Goal: Task Accomplishment & Management: Complete application form

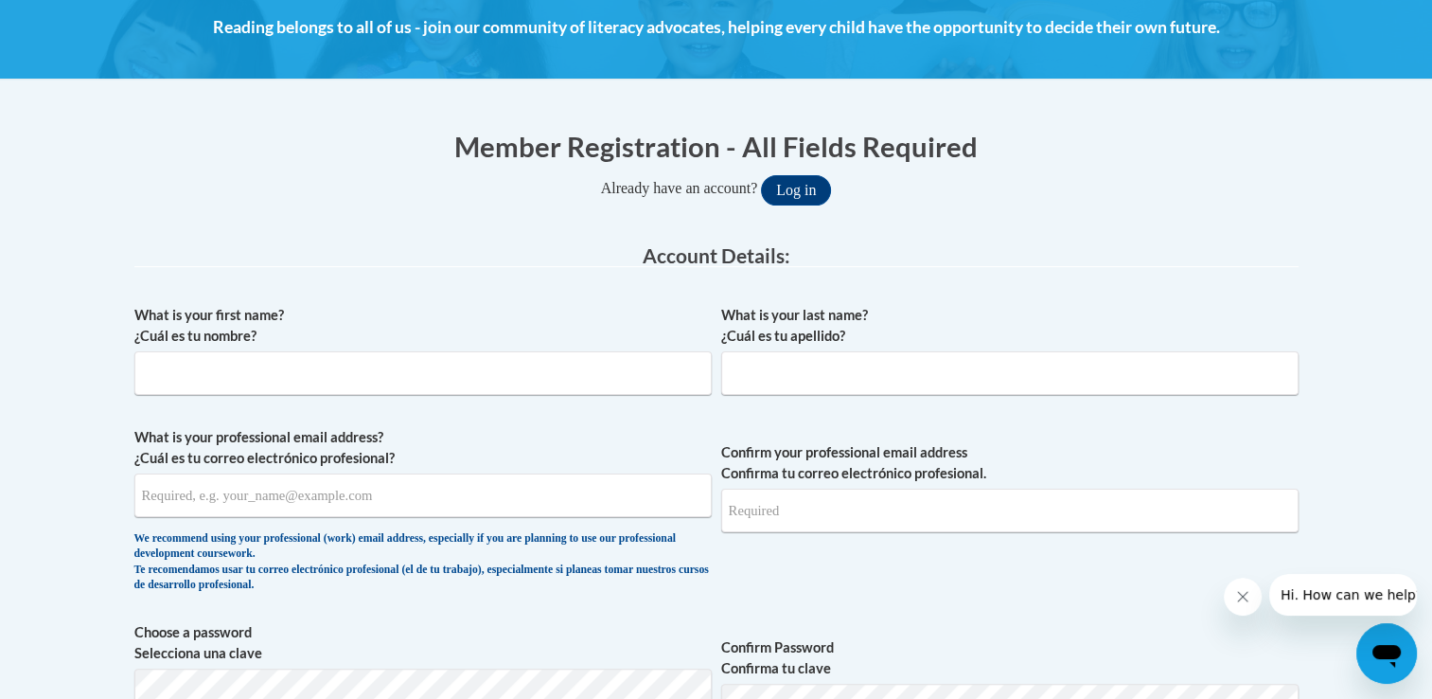
scroll to position [261, 0]
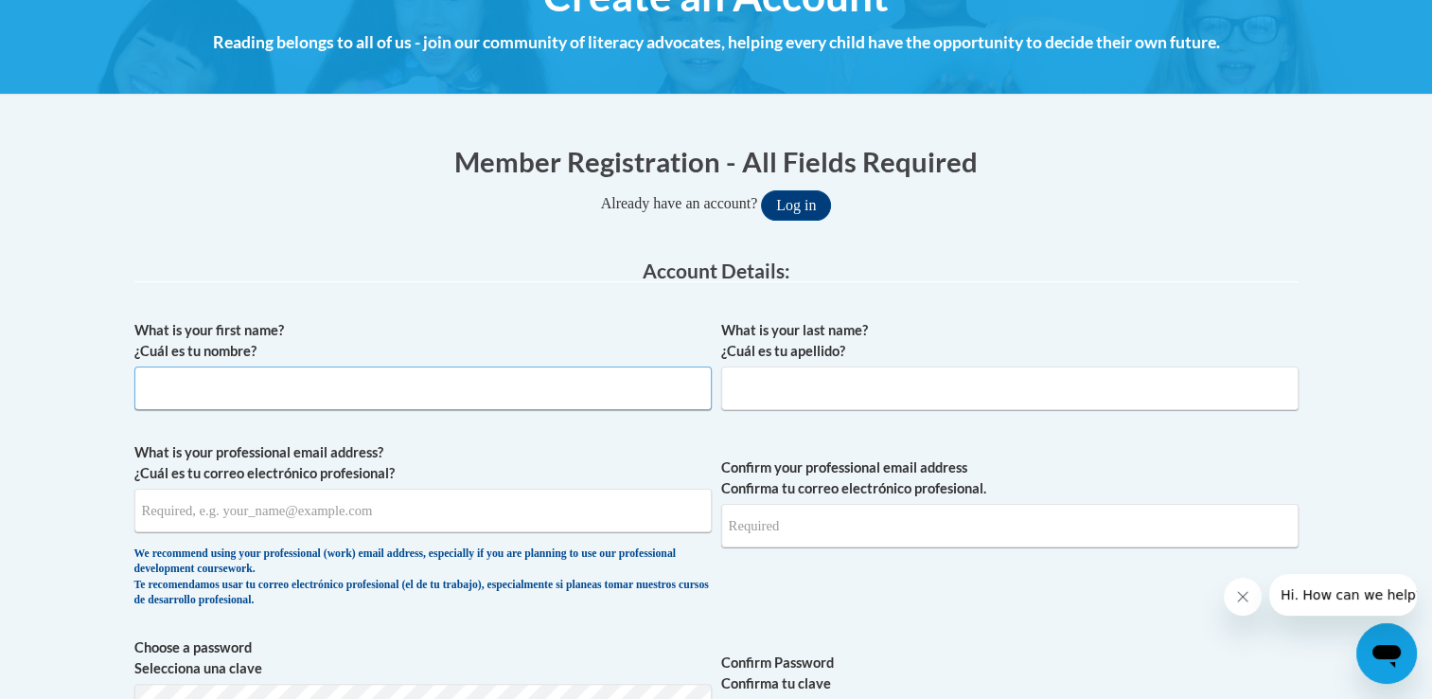
click at [204, 388] on input "What is your first name? ¿Cuál es tu nombre?" at bounding box center [422, 388] width 577 height 44
type input "[PERSON_NAME]"
type input "[EMAIL_ADDRESS][DOMAIN_NAME]"
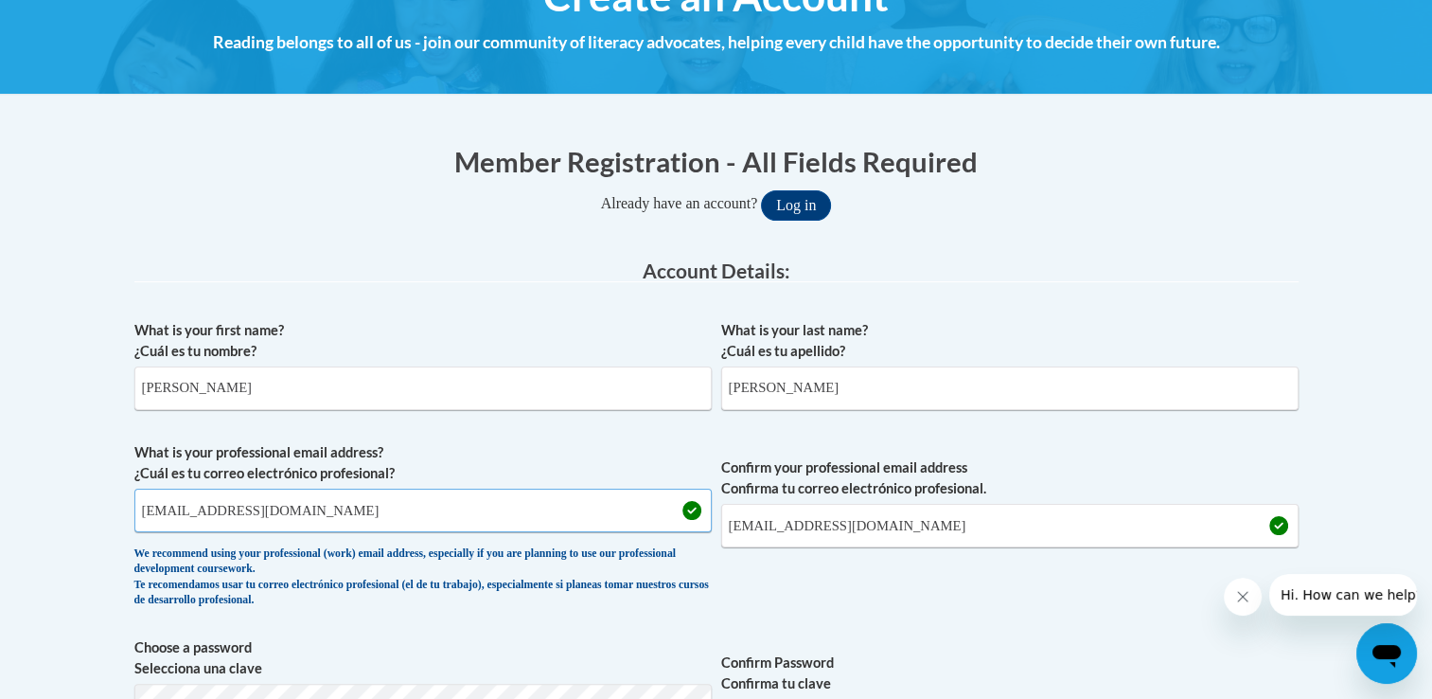
drag, startPoint x: 364, startPoint y: 508, endPoint x: 143, endPoint y: 498, distance: 220.8
click at [143, 498] on input "[EMAIL_ADDRESS][DOMAIN_NAME]" at bounding box center [422, 510] width 577 height 44
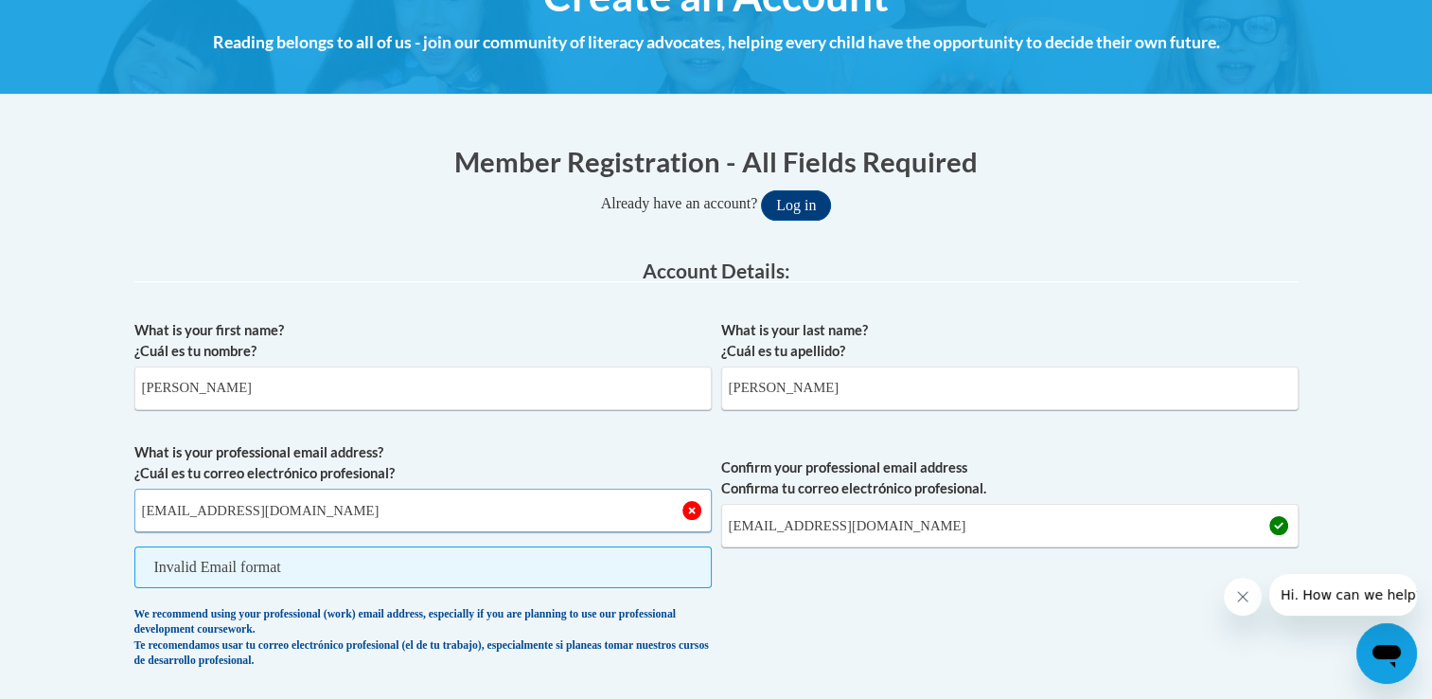
type input "[EMAIL_ADDRESS][DOMAIN_NAME]"
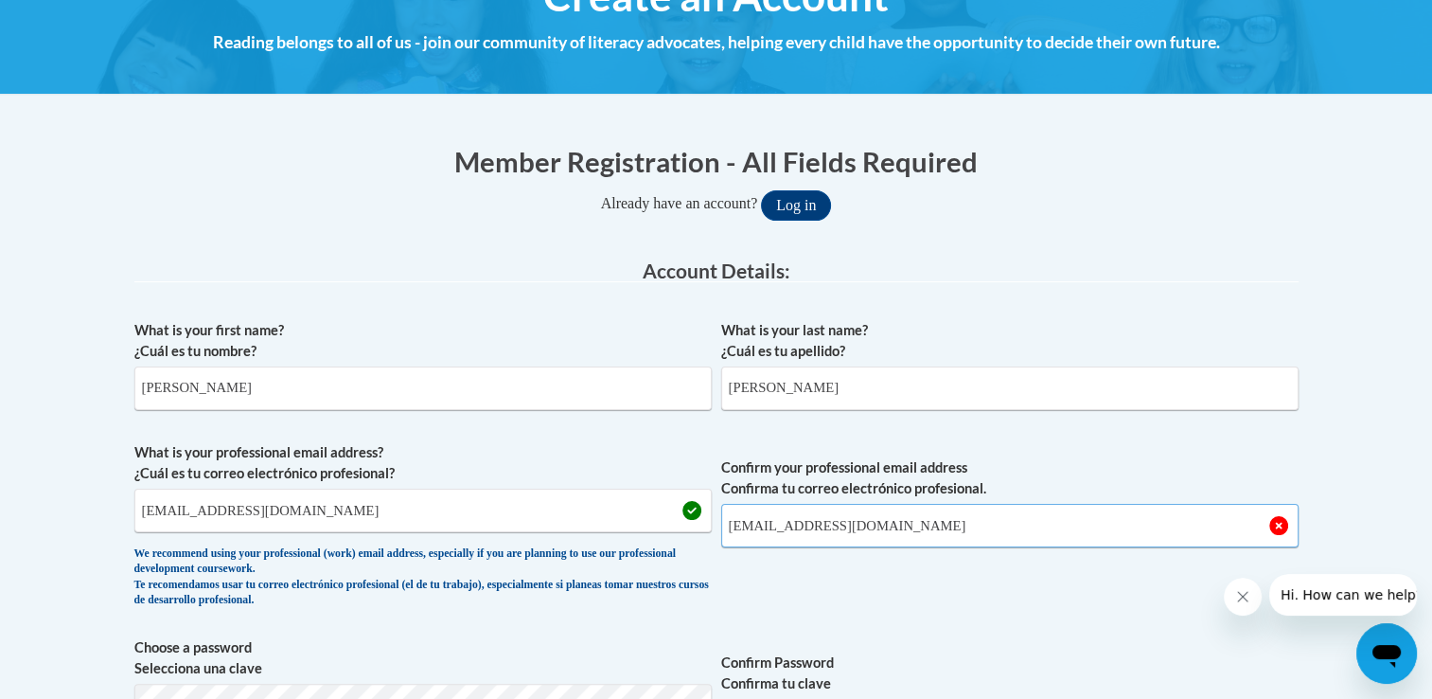
type input "[EMAIL_ADDRESS][DOMAIN_NAME]"
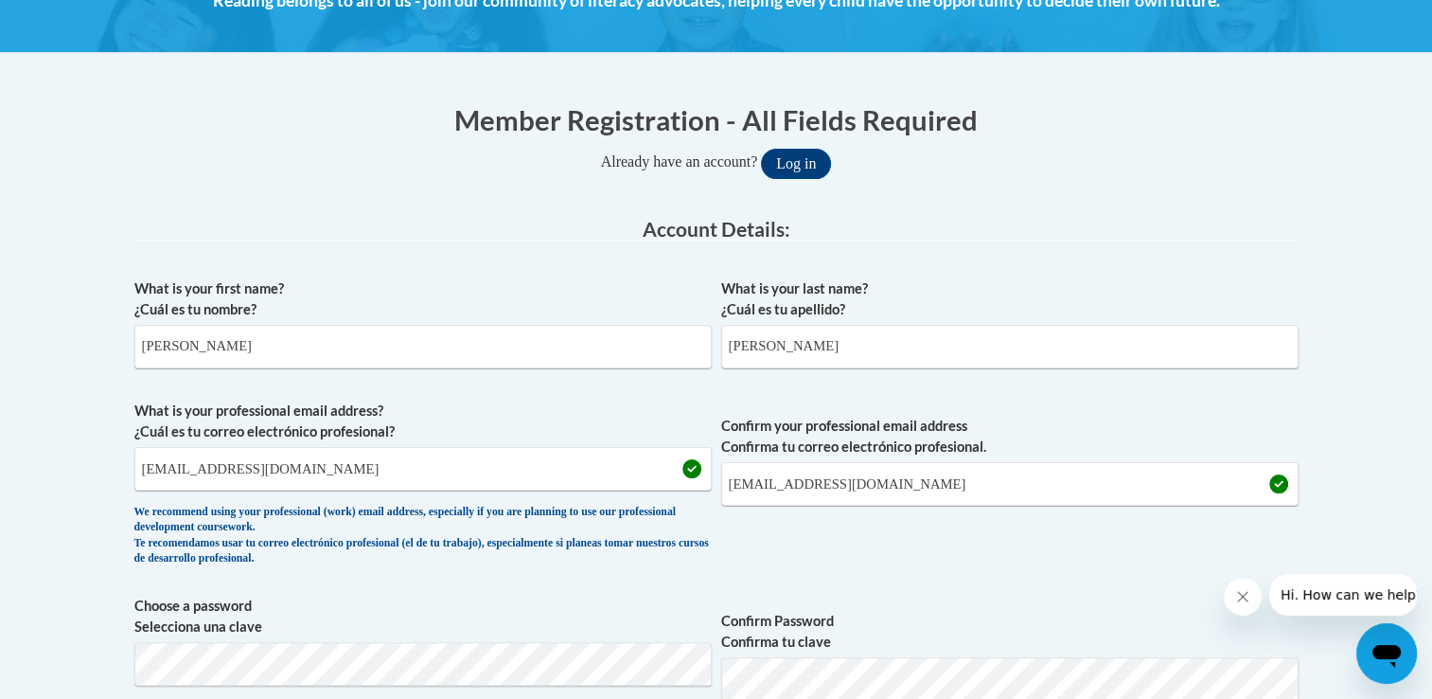
scroll to position [875, 0]
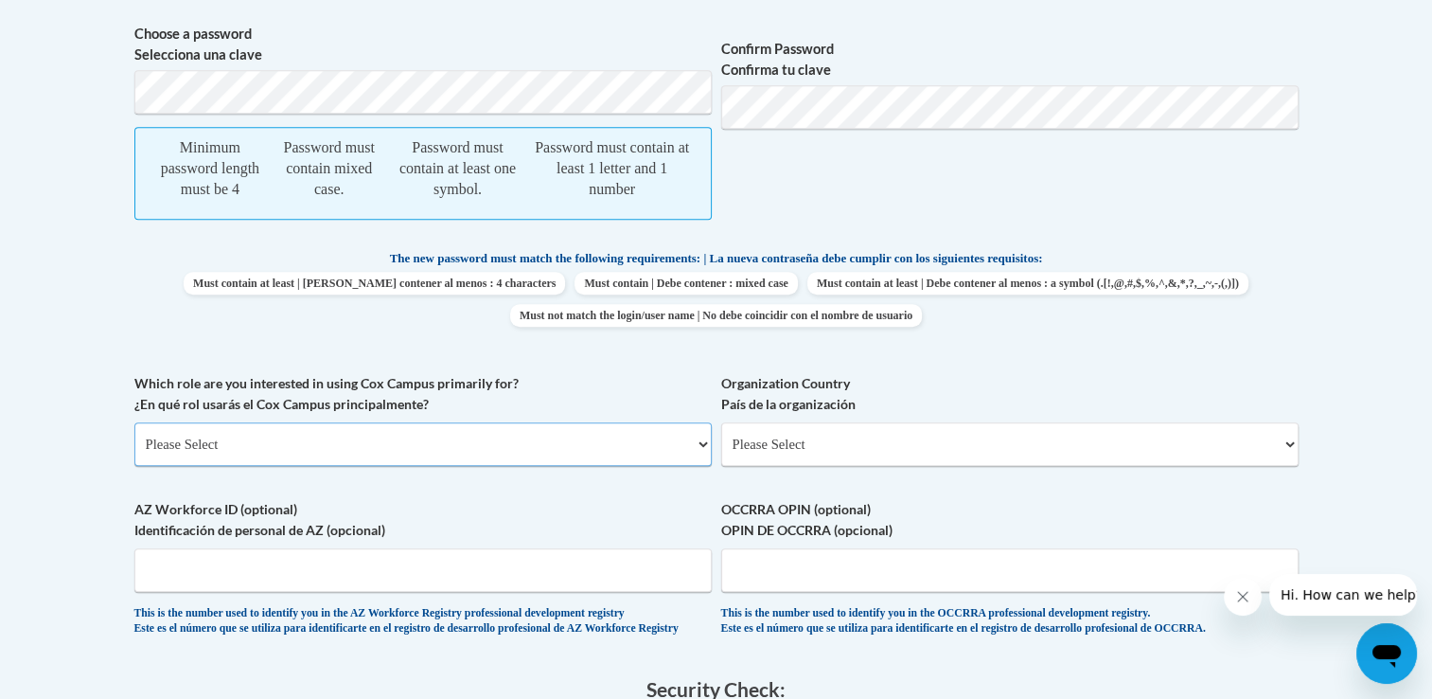
click at [253, 435] on select "Please Select College/University | Colegio/Universidad Community/Nonprofit Part…" at bounding box center [422, 444] width 577 height 44
select select "5a18ea06-2b54-4451-96f2-d152daf9eac5"
click at [134, 422] on select "Please Select College/University | Colegio/Universidad Community/Nonprofit Part…" at bounding box center [422, 444] width 577 height 44
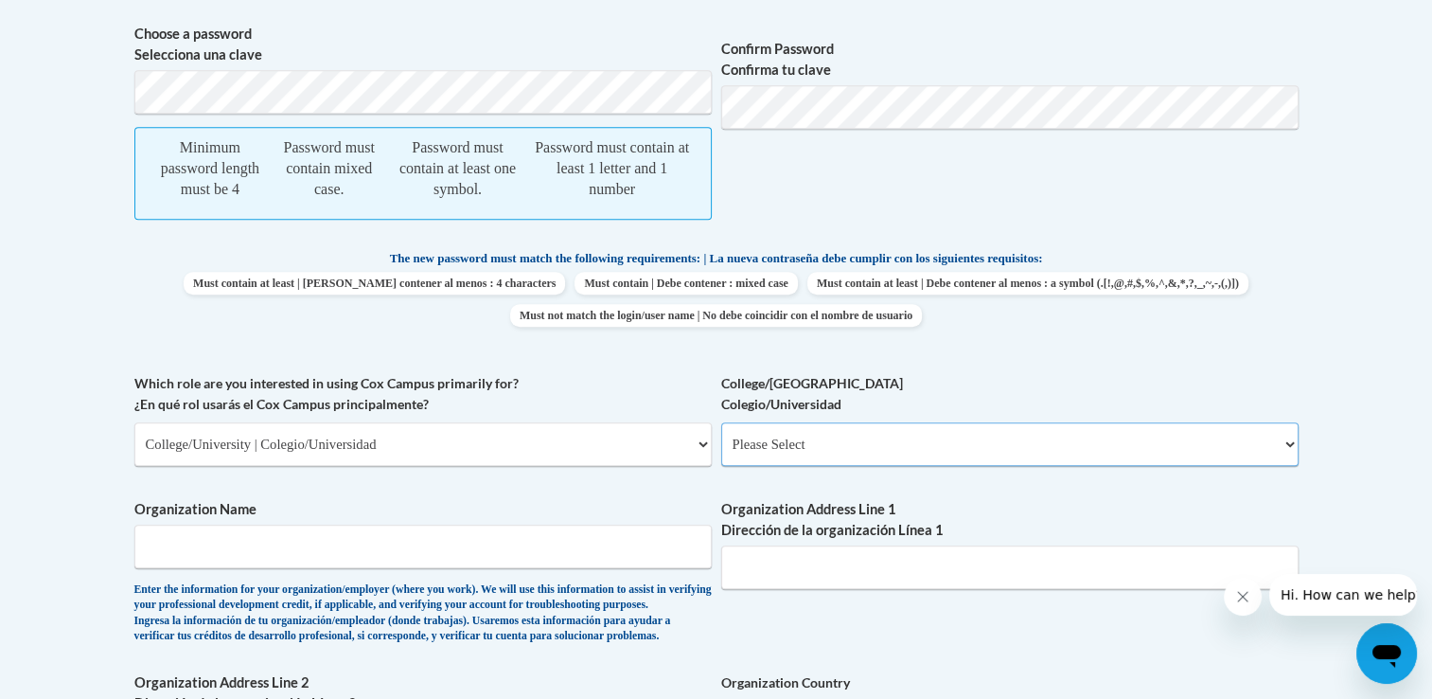
click at [855, 425] on select "Please Select College/University Staff | Empleado universitario College/Univers…" at bounding box center [1009, 444] width 577 height 44
select select "99b32b07-cffc-426c-8bf6-0cd77760d84b"
click at [721, 422] on select "Please Select College/University Staff | Empleado universitario College/Univers…" at bounding box center [1009, 444] width 577 height 44
click at [538, 548] on input "Organization Name" at bounding box center [422, 546] width 577 height 44
type input "[GEOGRAPHIC_DATA]"
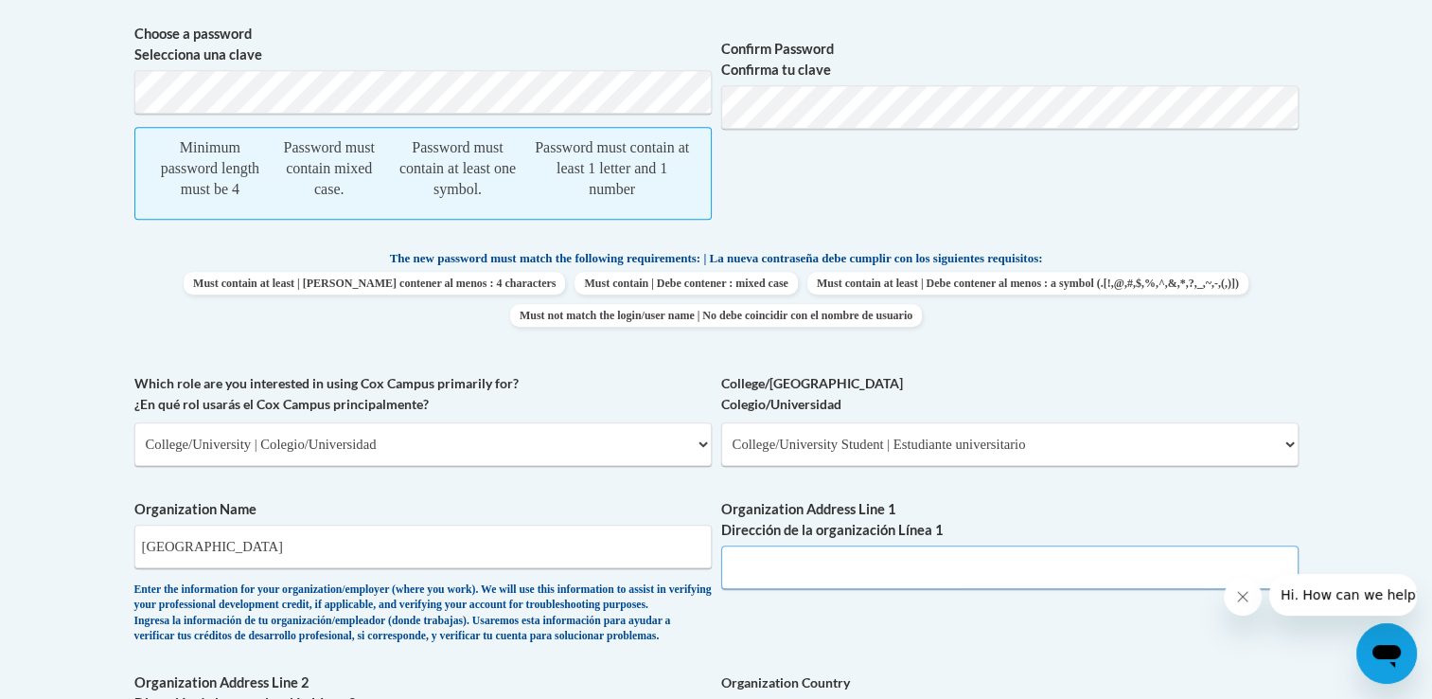
paste input "[STREET_ADDRESS] · 11 mi"
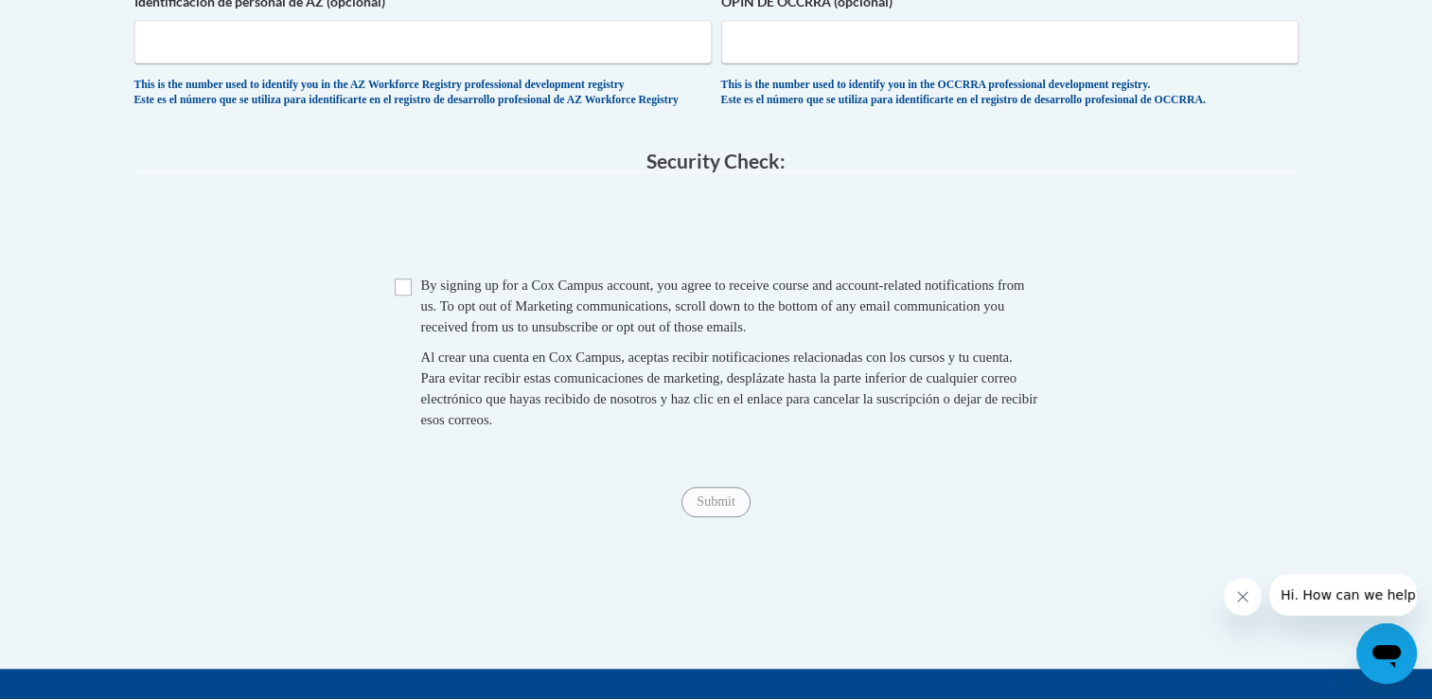
scroll to position [1699, 0]
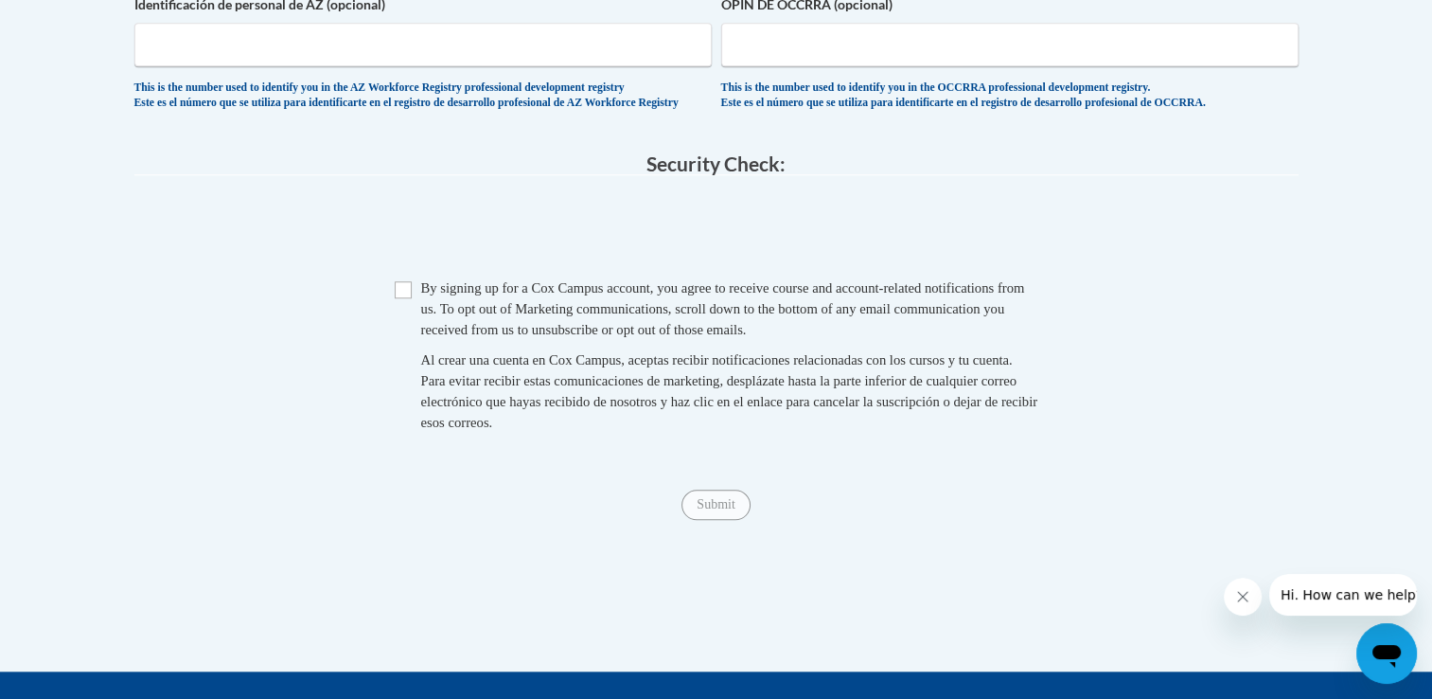
type input "1986 Pitt Tech Dr, [GEOGRAPHIC_DATA], [GEOGRAPHIC_DATA]"
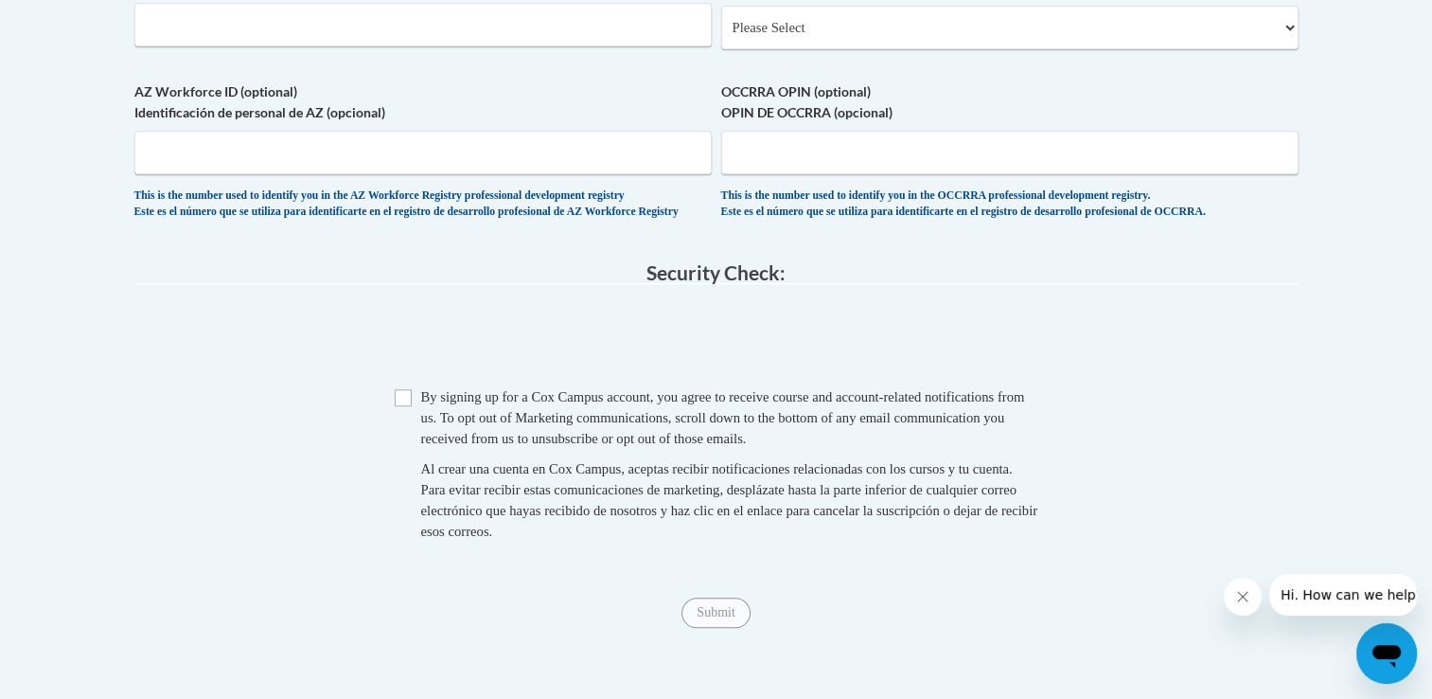
scroll to position [1526, 0]
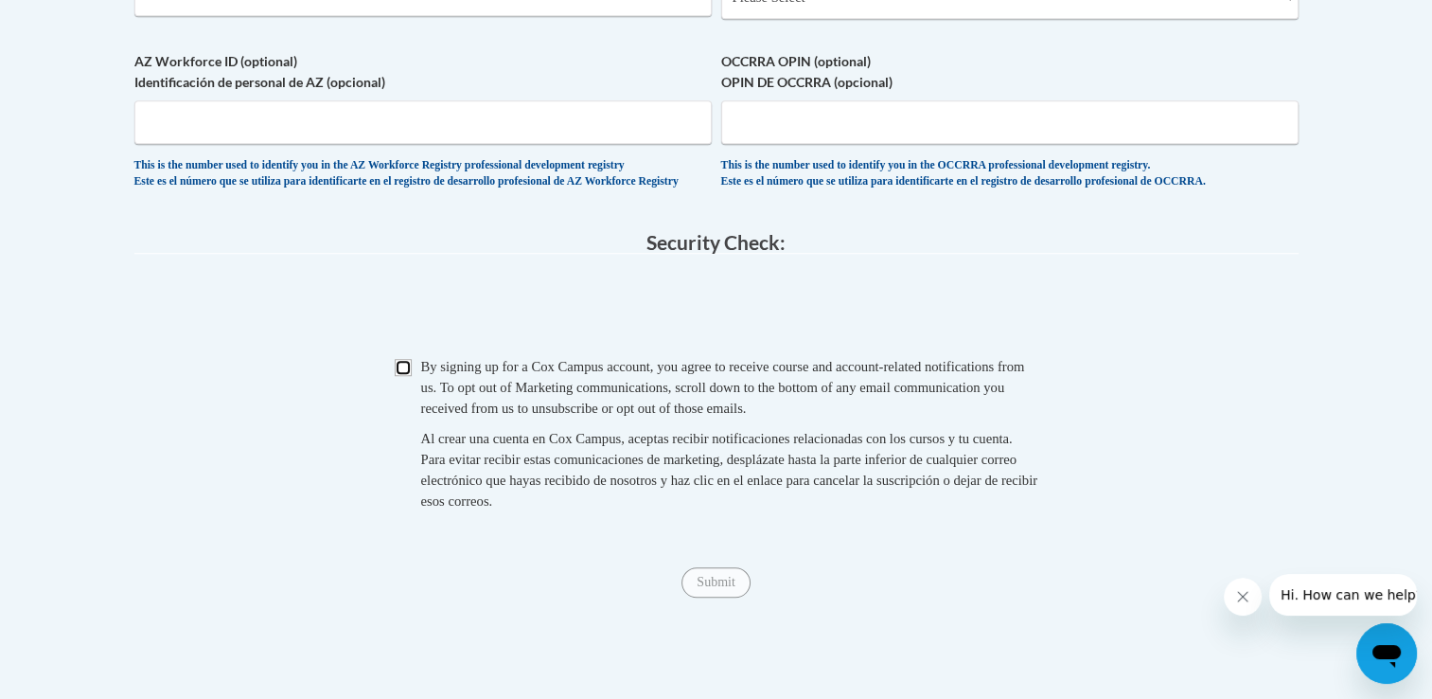
click at [396, 376] on input "Checkbox" at bounding box center [403, 367] width 17 height 17
checkbox input "true"
click at [695, 597] on input "Submit" at bounding box center [716, 582] width 68 height 30
select select "ad49bcad-a171-4b2e-b99c-48b446064914"
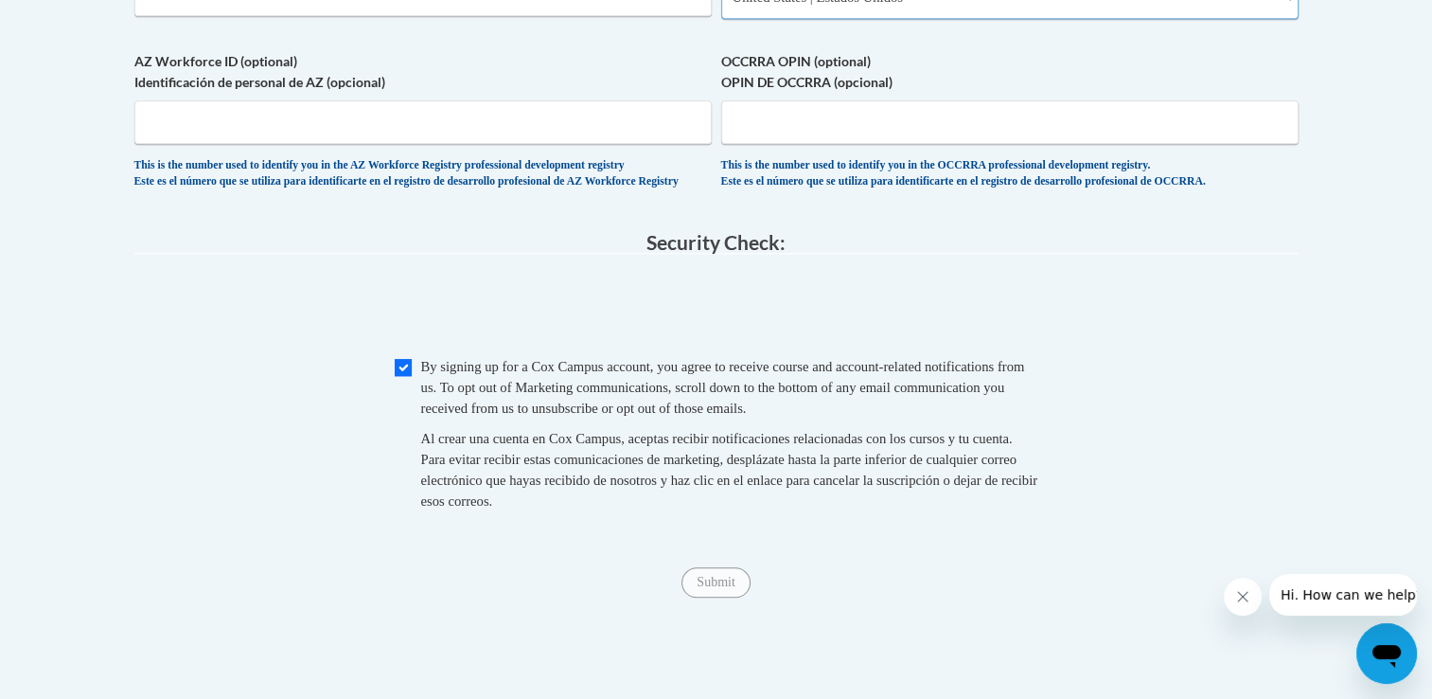
select select
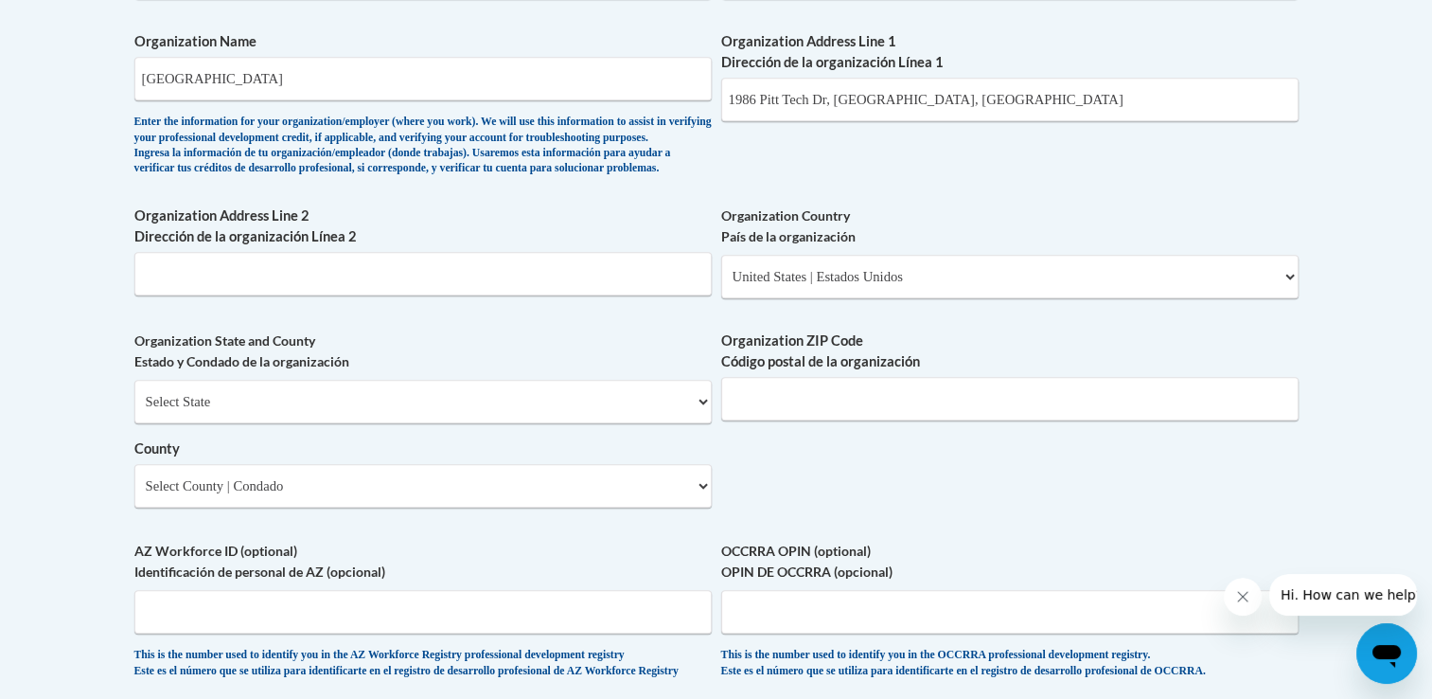
scroll to position [1244, 0]
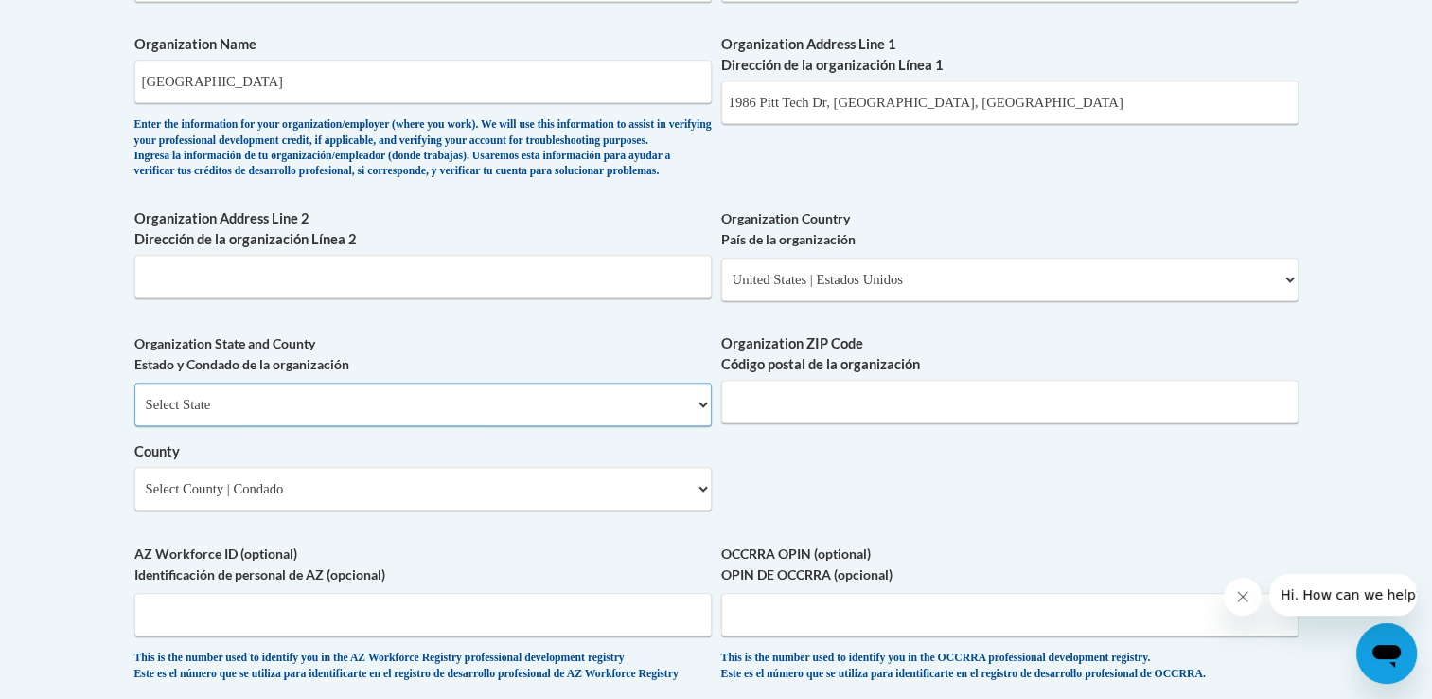
click at [647, 426] on select "Select State [US_STATE] [US_STATE] [US_STATE] [US_STATE] [US_STATE] [US_STATE] …" at bounding box center [422, 404] width 577 height 44
select select "[US_STATE]"
click at [134, 413] on select "Select State [US_STATE] [US_STATE] [US_STATE] [US_STATE] [US_STATE] [US_STATE] …" at bounding box center [422, 404] width 577 height 44
click at [747, 423] on input "Organization ZIP Code Código postal de la organización" at bounding box center [1009, 402] width 577 height 44
type input "28590"
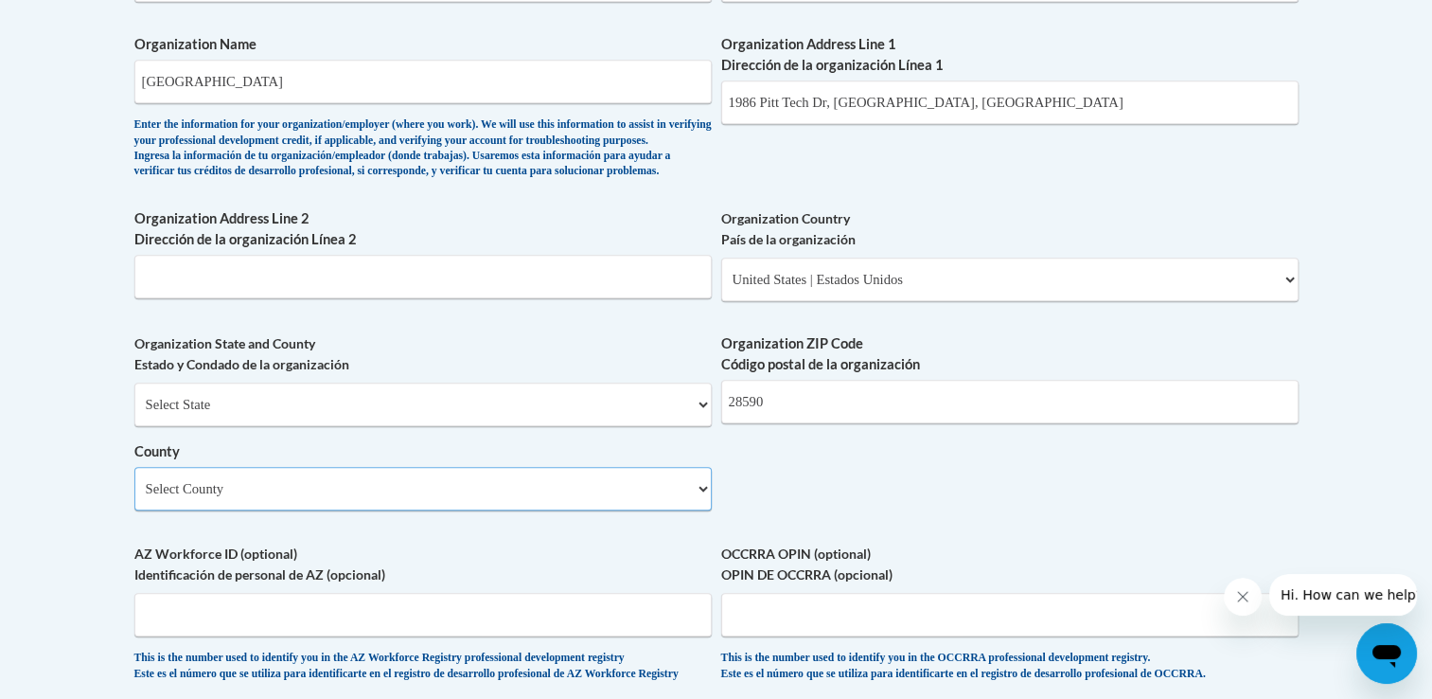
click at [634, 510] on select "Select County Alamance [PERSON_NAME] [PERSON_NAME] [PERSON_NAME] [PERSON_NAME] …" at bounding box center [422, 489] width 577 height 44
select select "Pitt"
click at [634, 510] on select "Select County Alamance [PERSON_NAME] [PERSON_NAME] [PERSON_NAME] [PERSON_NAME] …" at bounding box center [422, 489] width 577 height 44
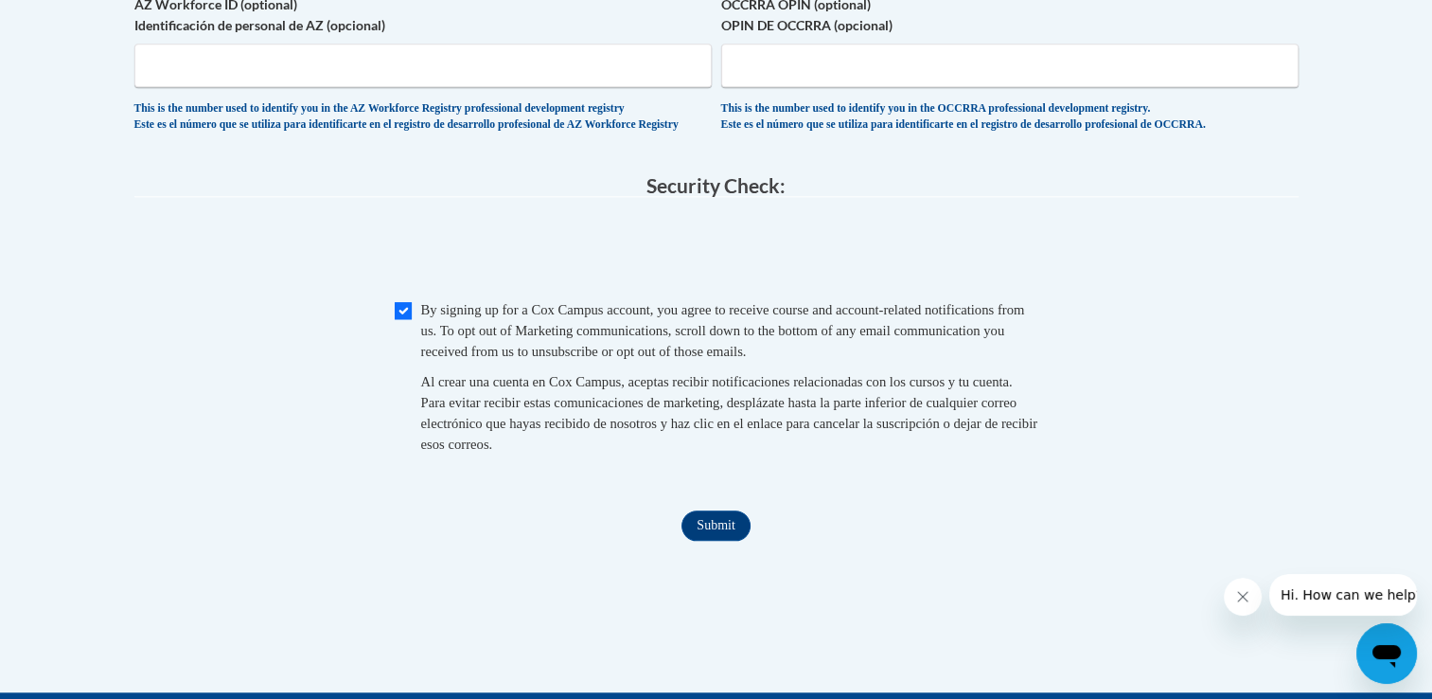
scroll to position [1813, 0]
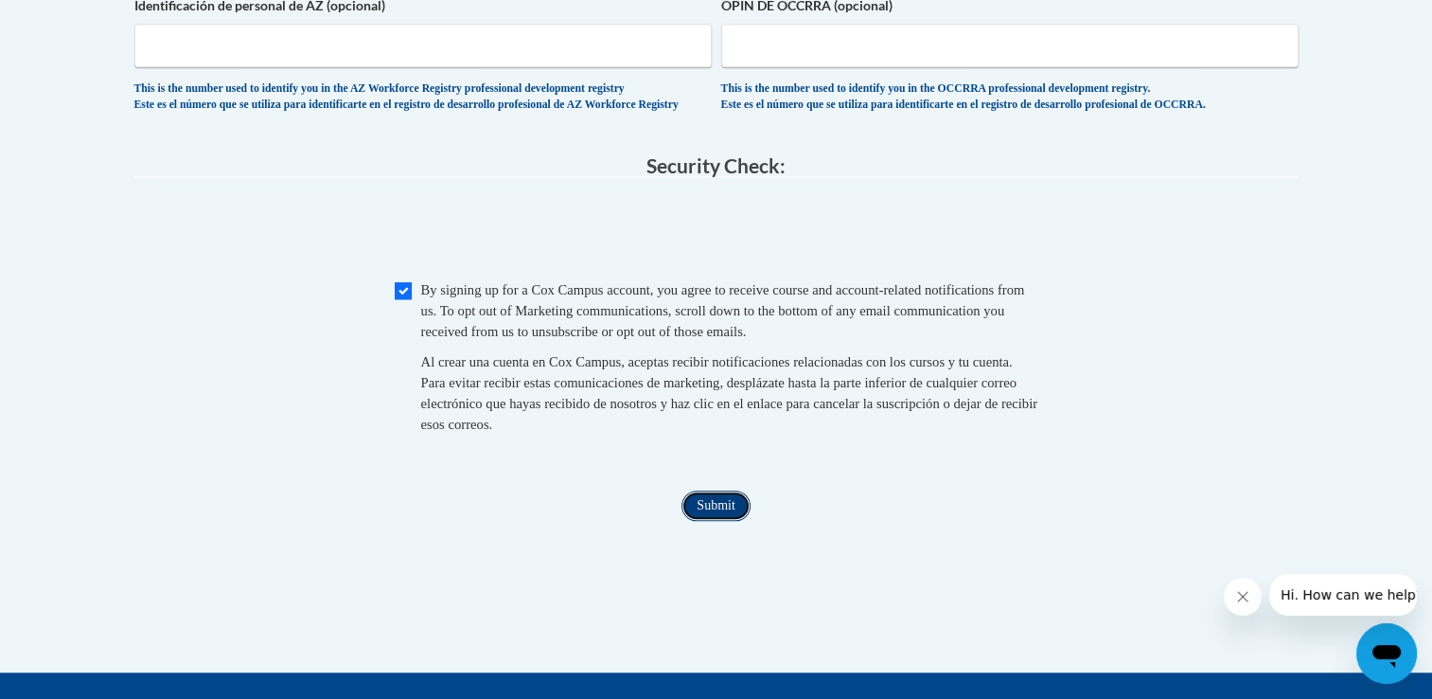
click at [733, 521] on input "Submit" at bounding box center [716, 505] width 68 height 30
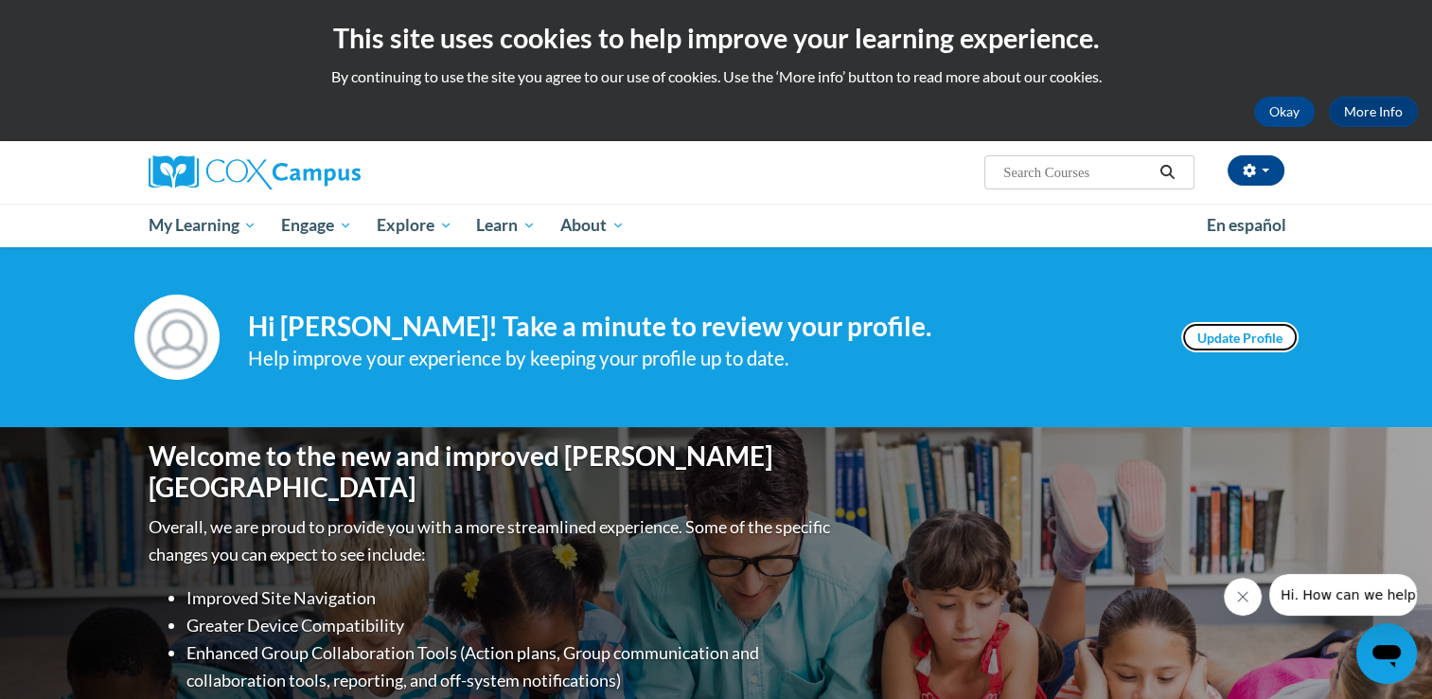
click at [1233, 347] on link "Update Profile" at bounding box center [1239, 337] width 117 height 30
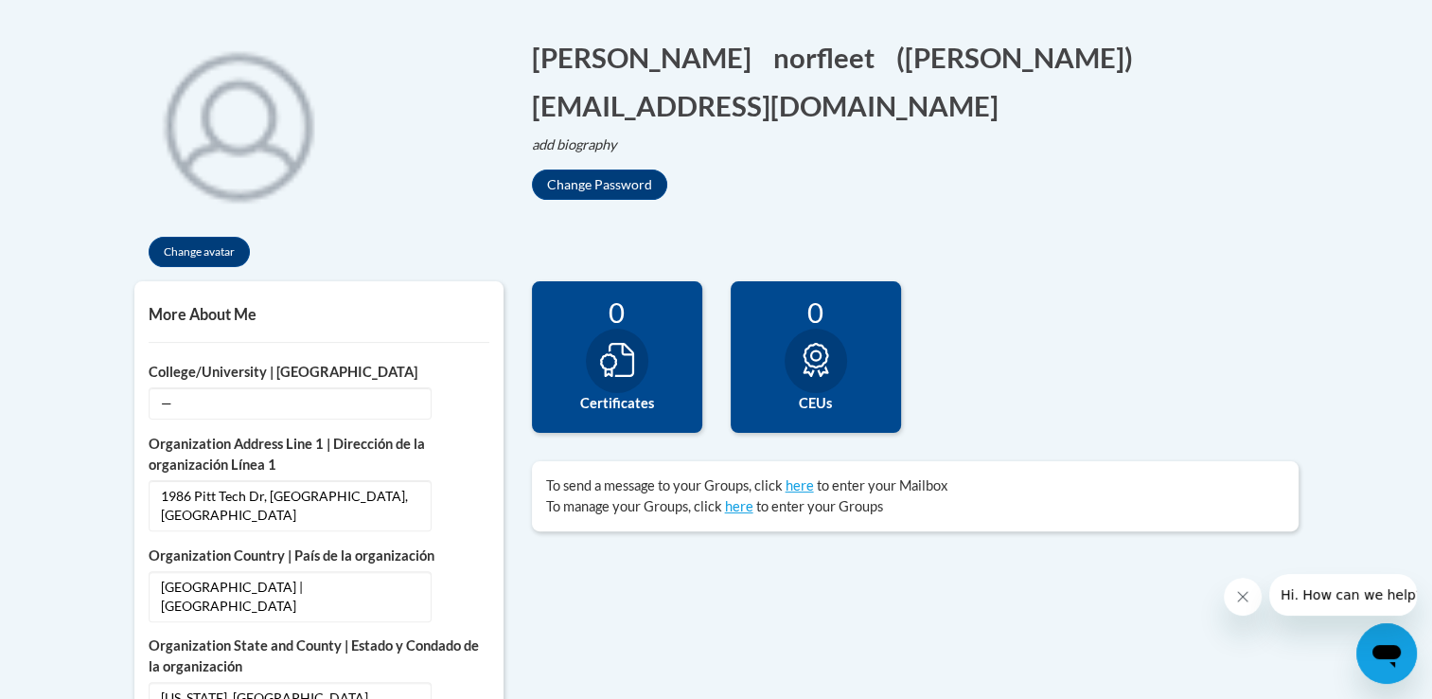
scroll to position [407, 0]
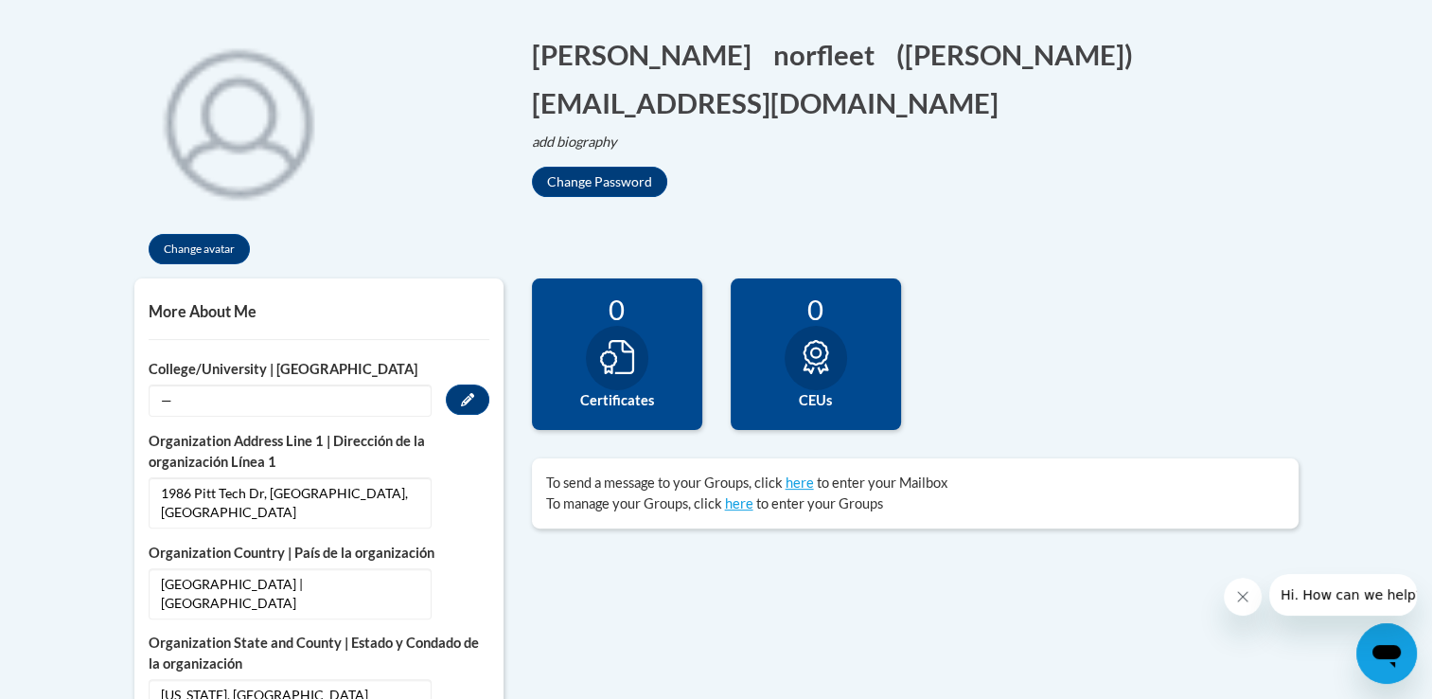
click at [414, 405] on span "—" at bounding box center [290, 400] width 283 height 32
click at [462, 405] on button "Edit" at bounding box center [468, 399] width 44 height 30
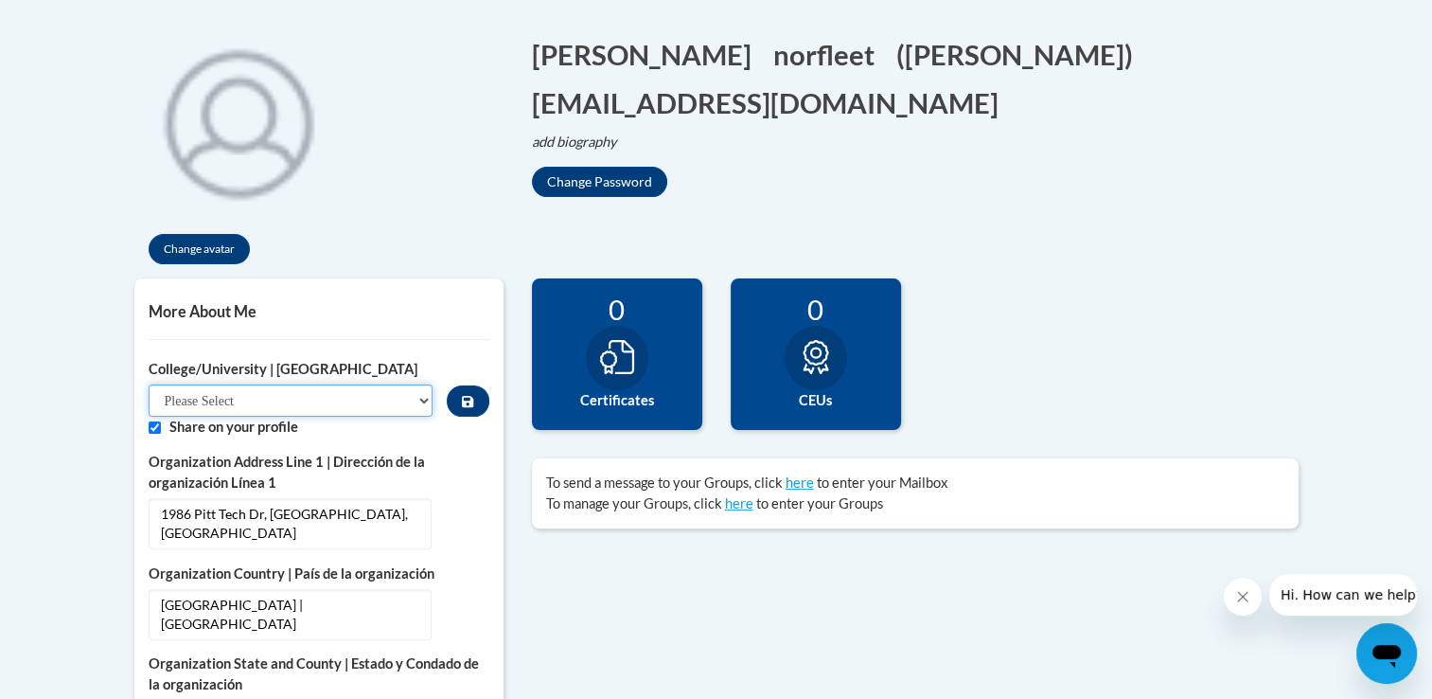
click at [386, 409] on select "Please Select College/University Staff | Empleado universitario College/Univers…" at bounding box center [291, 400] width 285 height 32
select select "99b32b07-cffc-426c-8bf6-0cd77760d84b"
click at [149, 384] on select "Please Select College/University Staff | Empleado universitario College/Univers…" at bounding box center [291, 400] width 285 height 32
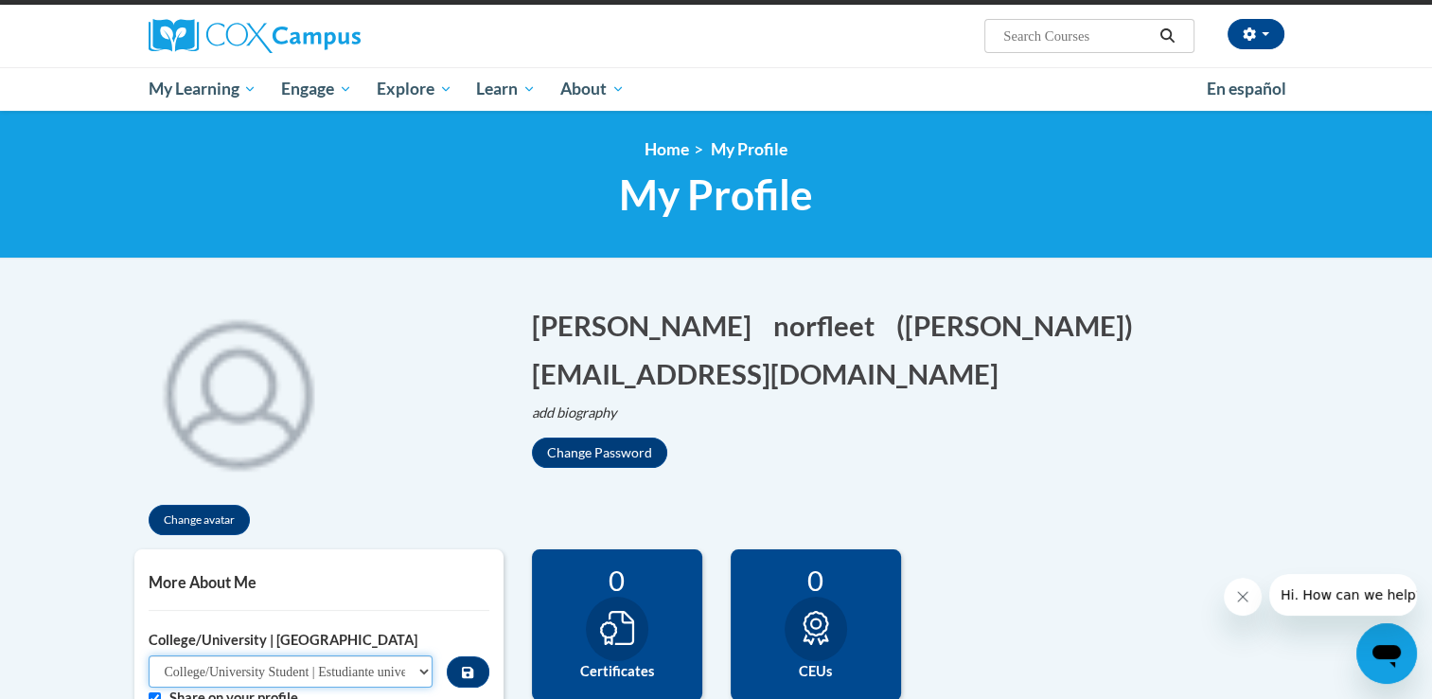
scroll to position [0, 0]
